Goal: Task Accomplishment & Management: Use online tool/utility

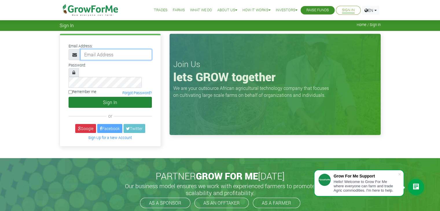
type input "linda@growforme.com"
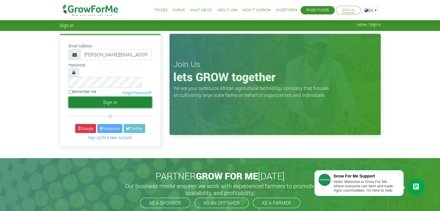
click at [122, 97] on button "Sign In" at bounding box center [110, 102] width 83 height 11
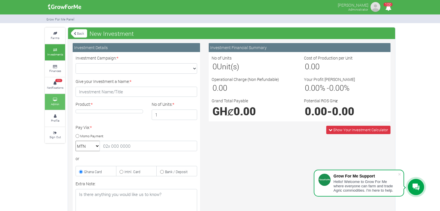
click at [65, 101] on link "Admin" at bounding box center [55, 102] width 20 height 16
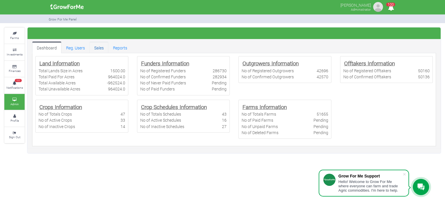
click at [98, 47] on link "Sales" at bounding box center [98, 48] width 19 height 12
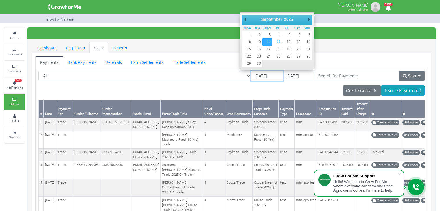
click at [255, 74] on input "[DATE]" at bounding box center [267, 76] width 32 height 10
type input "[DATE]"
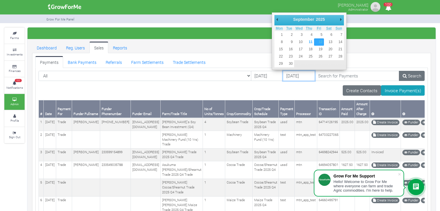
click at [283, 78] on input "[DATE]" at bounding box center [299, 76] width 32 height 10
type input "[DATE]"
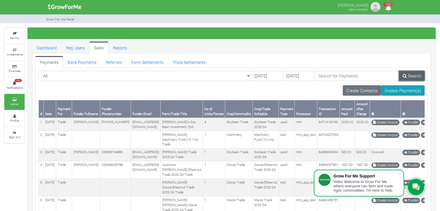
click at [405, 72] on link "Search" at bounding box center [412, 76] width 26 height 10
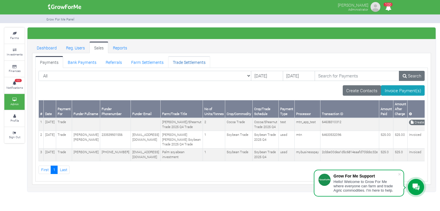
click at [181, 61] on link "Trade Settlements" at bounding box center [189, 62] width 42 height 12
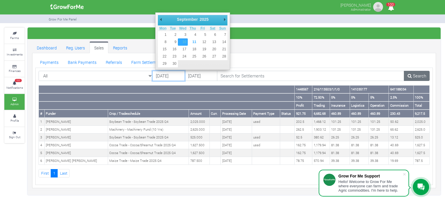
click at [169, 76] on input "[DATE]" at bounding box center [168, 76] width 33 height 10
type input "09/09/2025"
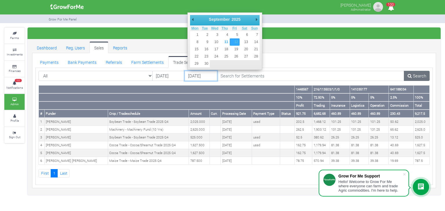
click at [198, 77] on input "12/09/2025" at bounding box center [200, 76] width 33 height 10
click at [202, 73] on input "11/09/2025" at bounding box center [200, 76] width 33 height 10
type input "10/09/2025"
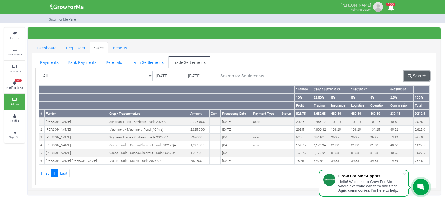
click at [424, 74] on link "Search" at bounding box center [417, 76] width 26 height 10
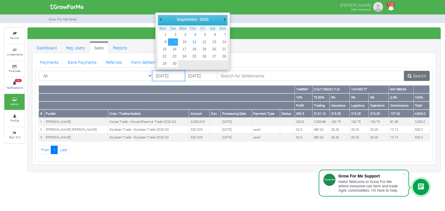
click at [159, 76] on input "[DATE]" at bounding box center [168, 76] width 33 height 10
type input "[DATE]"
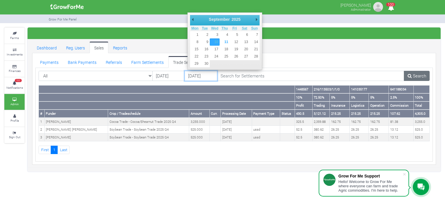
click at [190, 78] on input "[DATE]" at bounding box center [200, 76] width 33 height 10
type input "[DATE]"
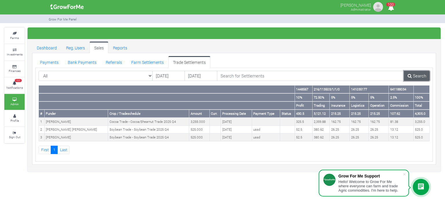
click at [415, 74] on link "Search" at bounding box center [417, 76] width 26 height 10
